Goal: Transaction & Acquisition: Purchase product/service

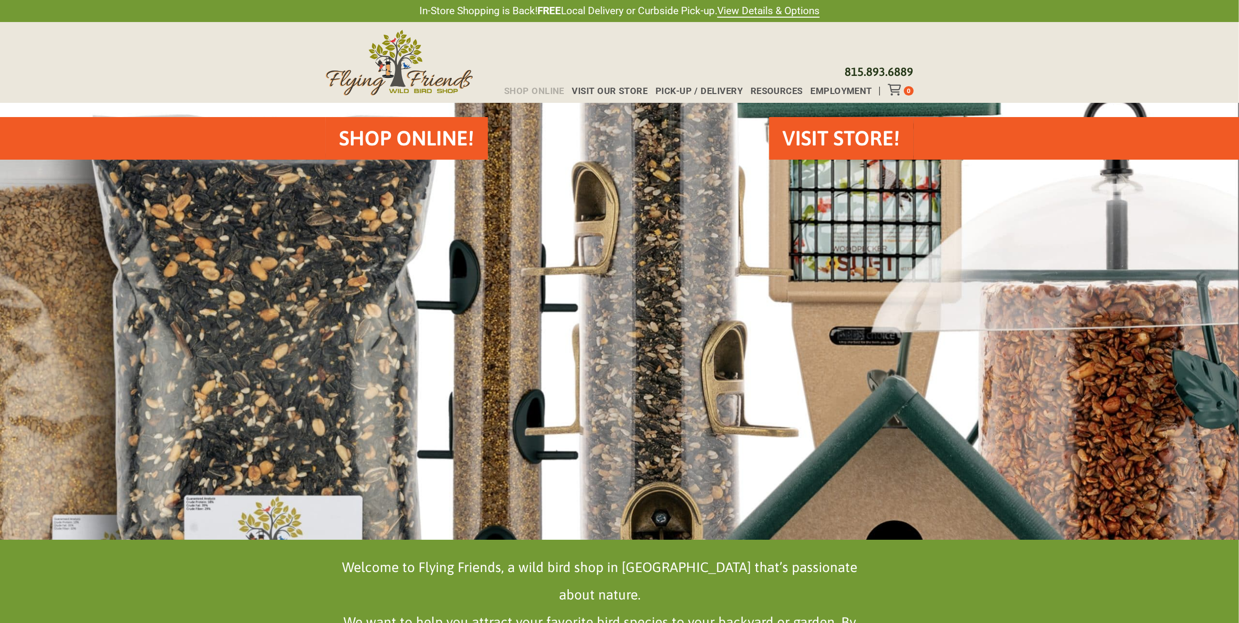
click at [526, 90] on span "Shop Online" at bounding box center [534, 91] width 60 height 9
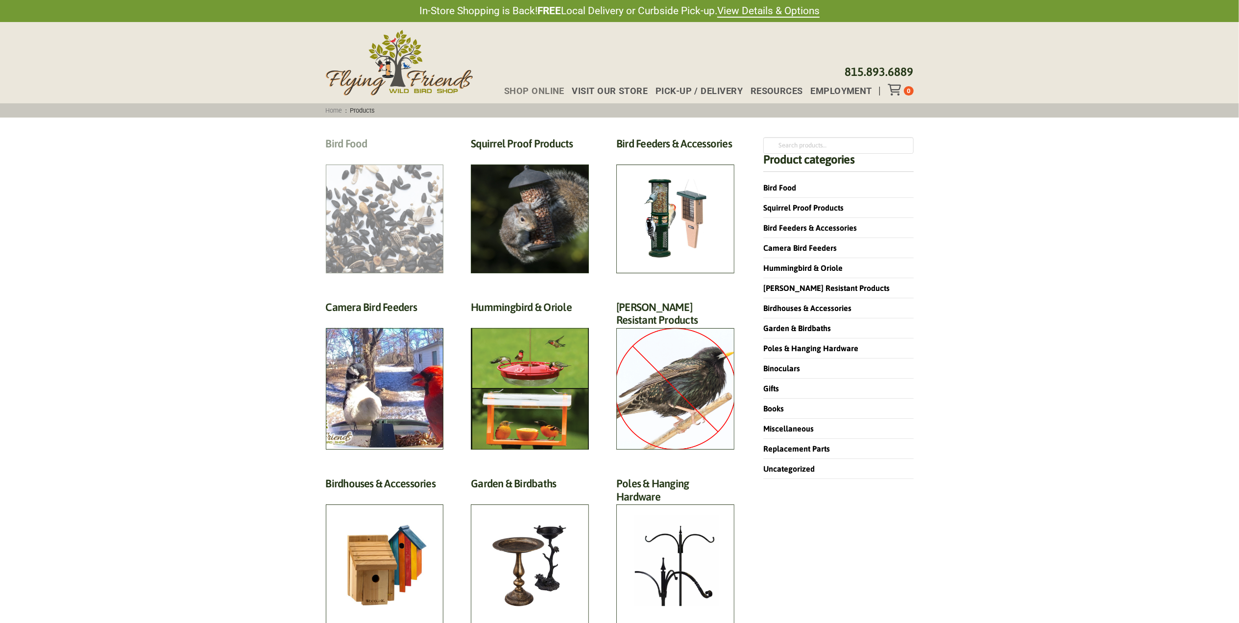
click at [363, 155] on h2 "Bird Food (70)" at bounding box center [385, 146] width 118 height 18
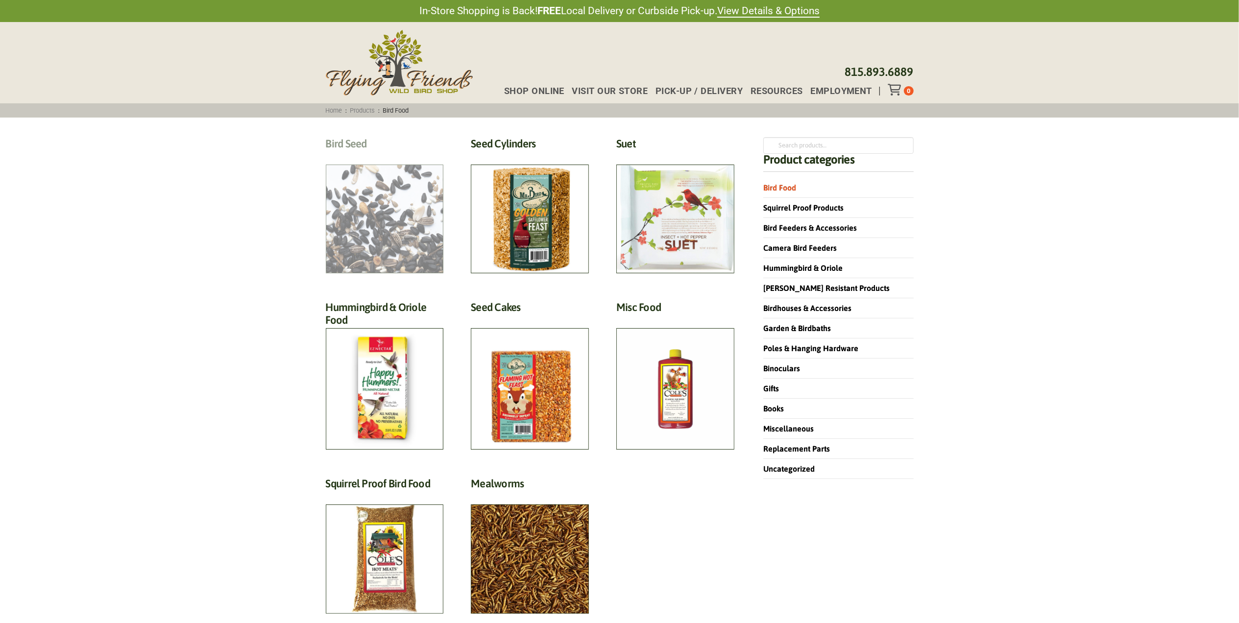
click at [359, 155] on h2 "Bird Seed (30)" at bounding box center [385, 146] width 118 height 18
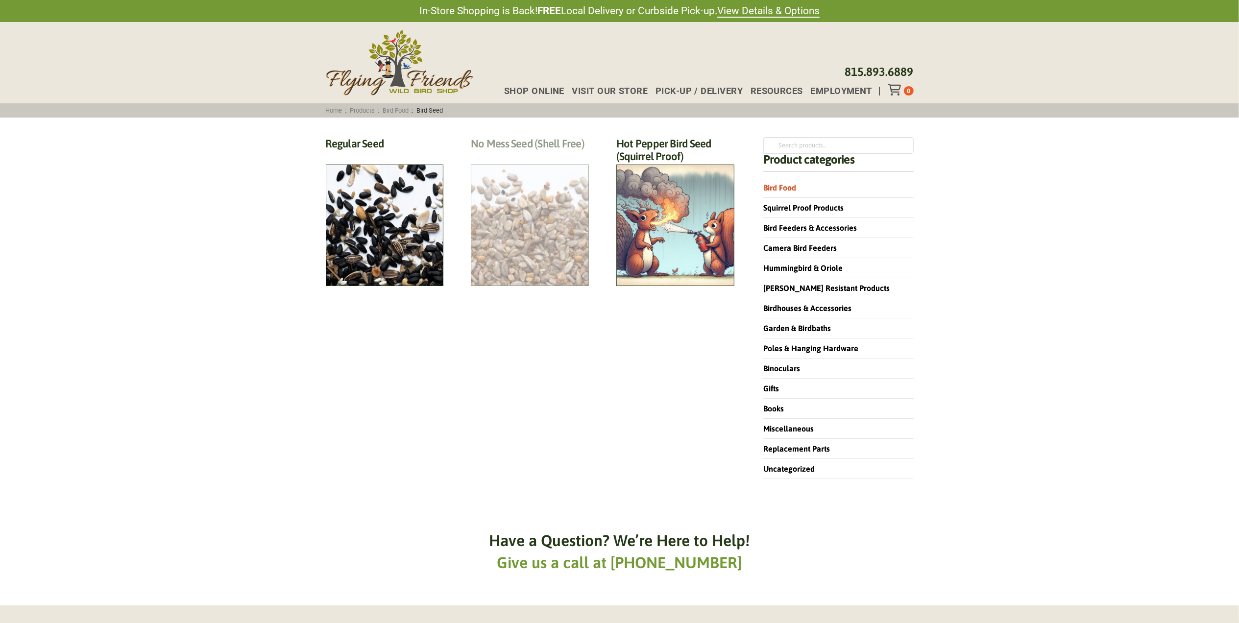
click at [523, 155] on h2 "No Mess Seed (Shell Free) (8)" at bounding box center [530, 146] width 118 height 18
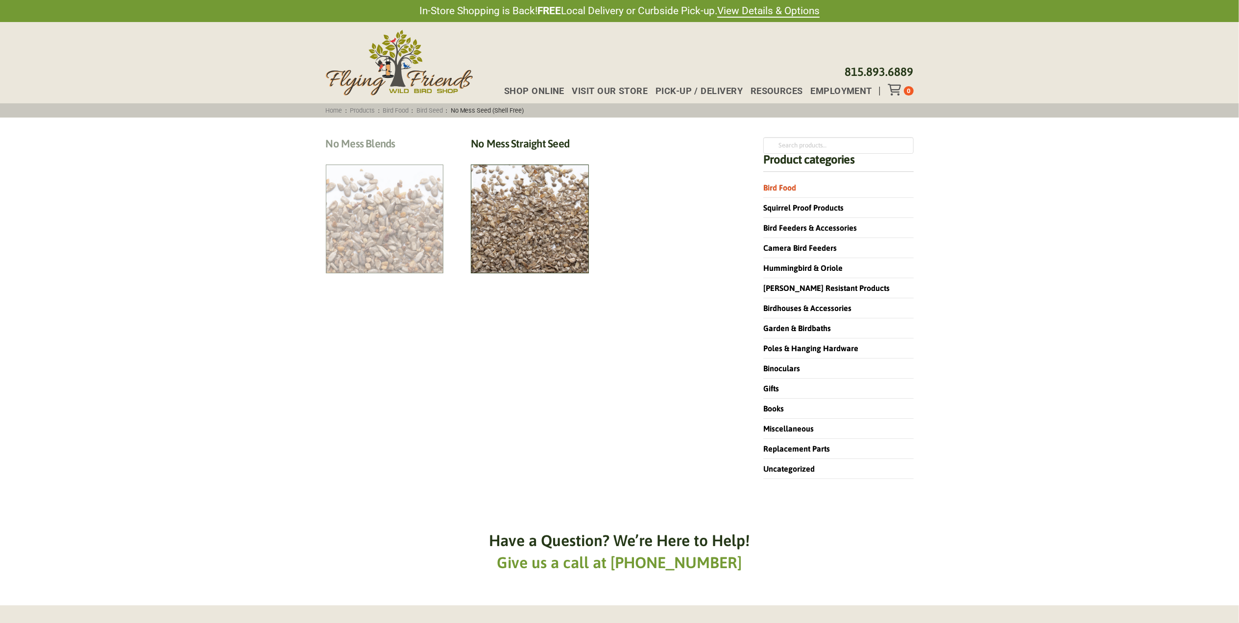
click at [379, 155] on h2 "No Mess Blends (4)" at bounding box center [385, 146] width 118 height 18
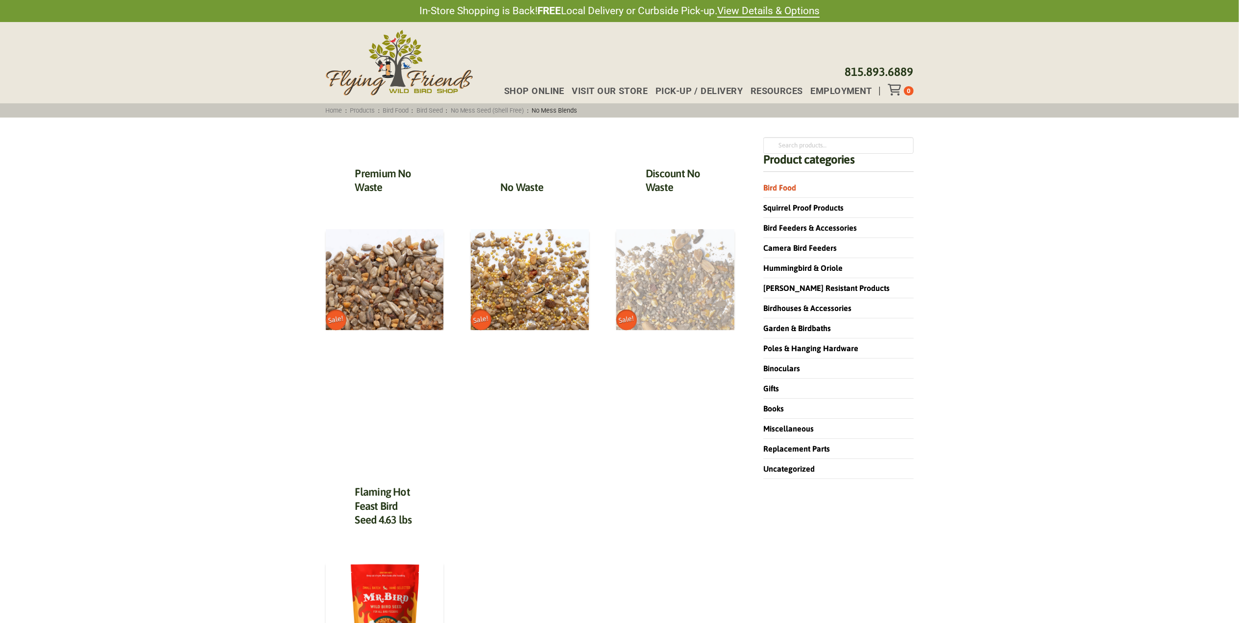
click at [683, 304] on img at bounding box center [676, 279] width 118 height 101
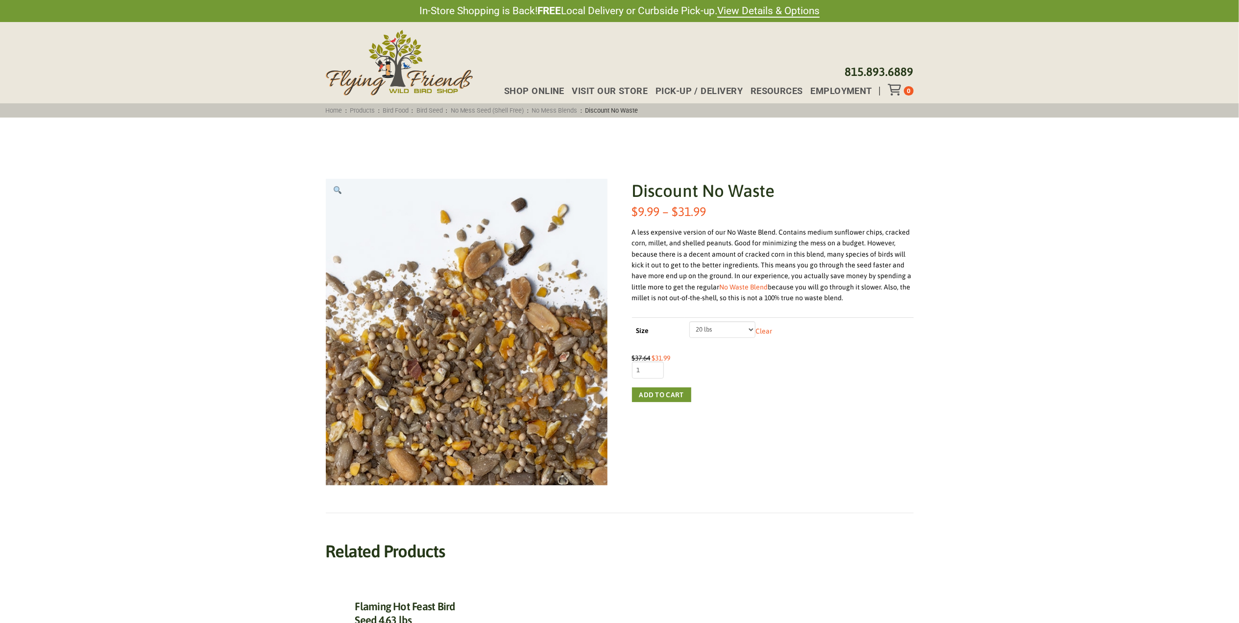
click at [743, 332] on select "Choose an option 5 lbs 10 lbs 20 lbs" at bounding box center [723, 329] width 66 height 17
click at [690, 321] on select "Choose an option 5 lbs 10 lbs 20 lbs" at bounding box center [723, 329] width 66 height 17
click at [724, 329] on select "Choose an option 5 lbs 10 lbs 20 lbs" at bounding box center [723, 329] width 66 height 17
click at [690, 321] on select "Choose an option 5 lbs 10 lbs 20 lbs" at bounding box center [723, 329] width 66 height 17
select select "5 lbs"
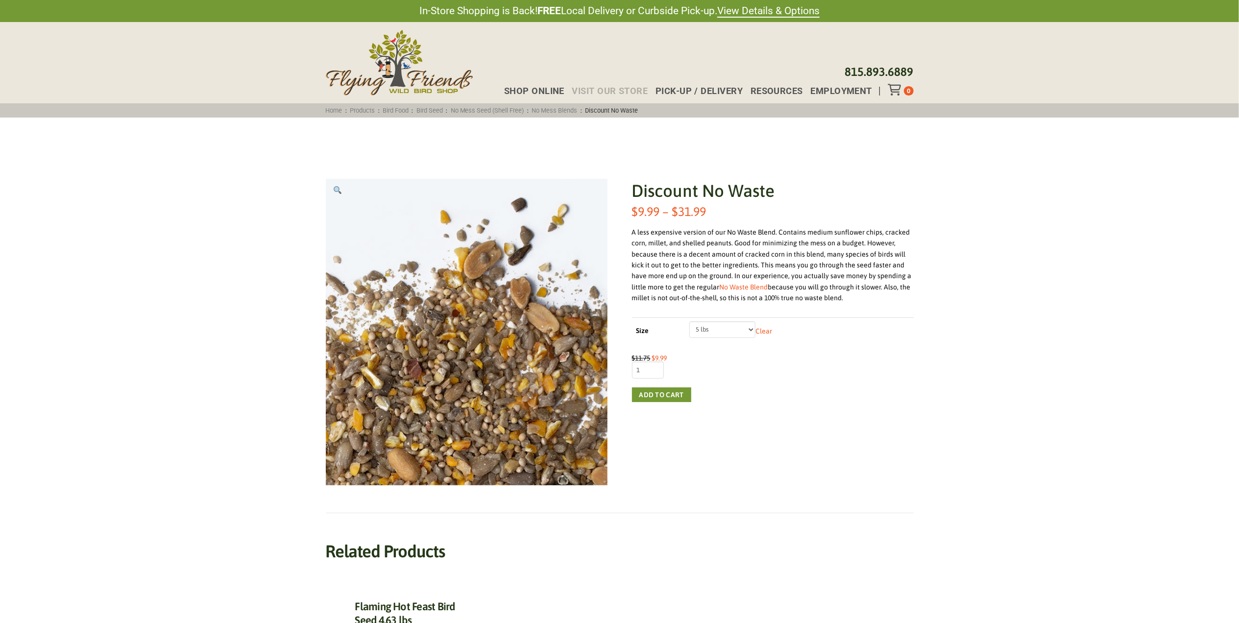
click at [628, 89] on span "Visit Our Store" at bounding box center [610, 91] width 76 height 9
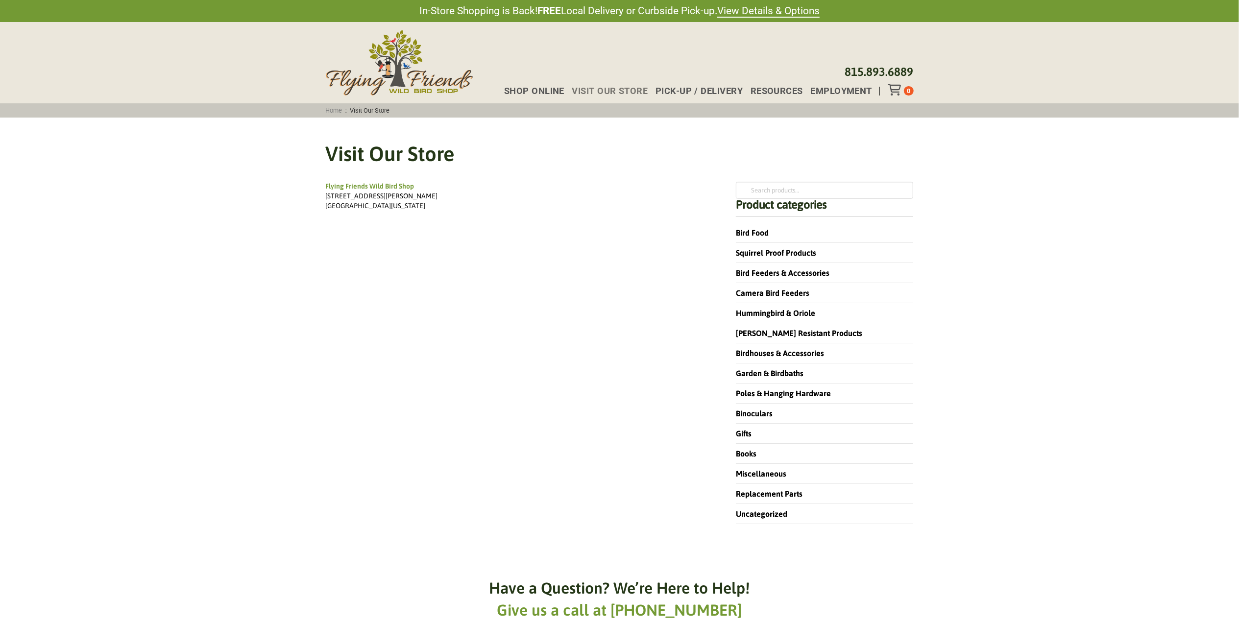
scroll to position [65, 0]
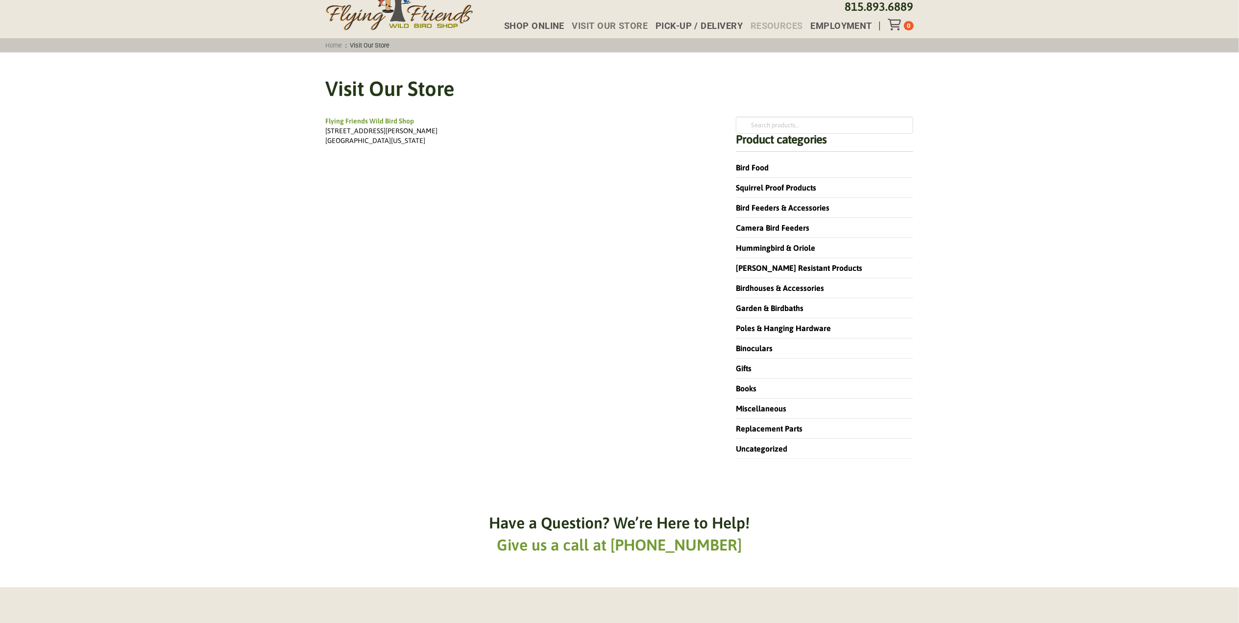
click at [777, 24] on span "Resources" at bounding box center [777, 26] width 52 height 9
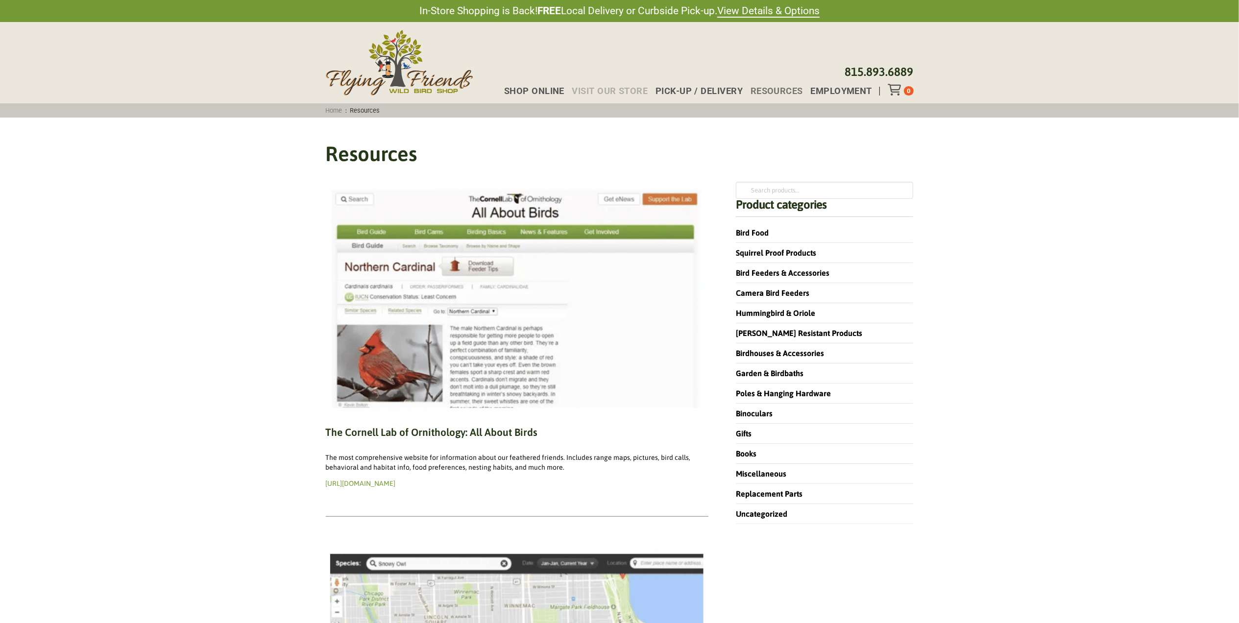
click at [620, 91] on span "Visit Our Store" at bounding box center [610, 91] width 76 height 9
